Goal: Transaction & Acquisition: Purchase product/service

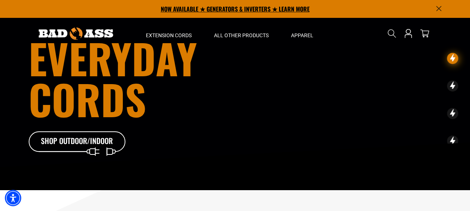
click at [242, 10] on p "NOW AVAILABLE ★ GENERATORS & INVERTERS ★ LEARN MORE" at bounding box center [235, 9] width 413 height 18
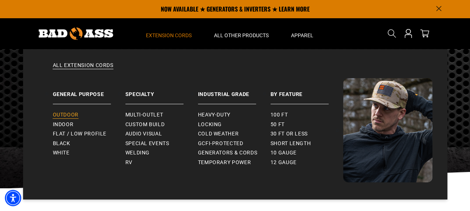
click at [72, 115] on span "Outdoor" at bounding box center [66, 115] width 26 height 7
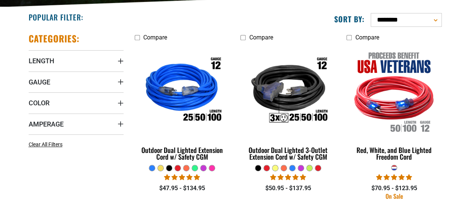
scroll to position [182, 0]
click at [88, 81] on summary "Gauge" at bounding box center [76, 81] width 95 height 21
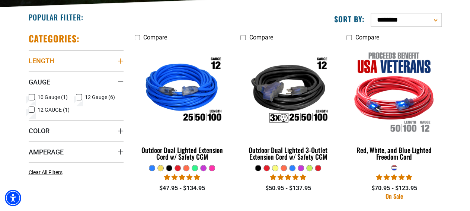
click at [78, 62] on summary "Length" at bounding box center [76, 60] width 95 height 21
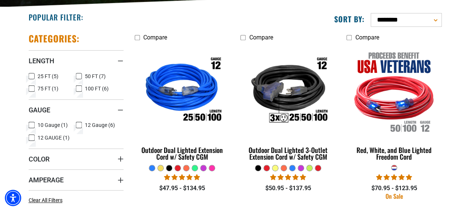
click at [87, 78] on span "50 FT (7)" at bounding box center [95, 76] width 21 height 5
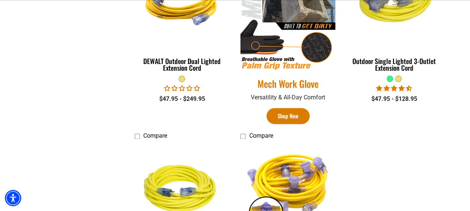
scroll to position [593, 0]
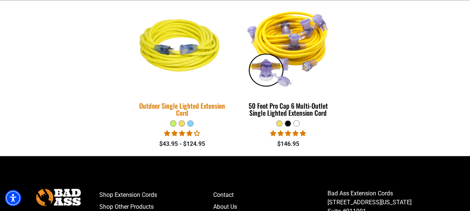
click at [203, 102] on div "Outdoor Single Lighted Extension Cord" at bounding box center [182, 108] width 95 height 13
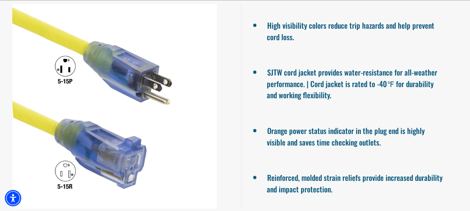
scroll to position [702, 0]
